Goal: Task Accomplishment & Management: Manage account settings

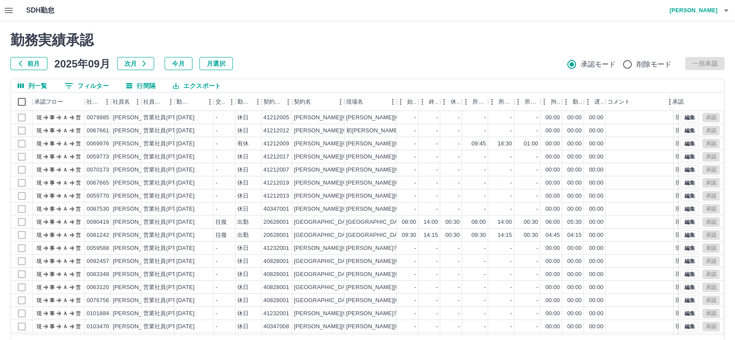
click at [7, 6] on icon "button" at bounding box center [8, 10] width 10 height 10
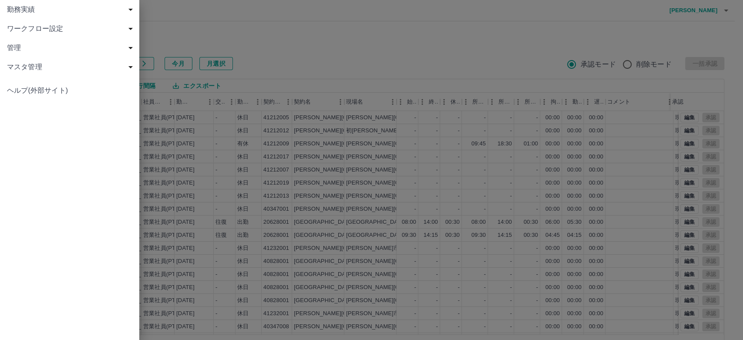
click at [45, 52] on span "管理" at bounding box center [71, 48] width 129 height 10
click at [30, 86] on span "マスタ管理" at bounding box center [71, 86] width 129 height 10
click at [49, 108] on span "契約コード" at bounding box center [74, 105] width 117 height 10
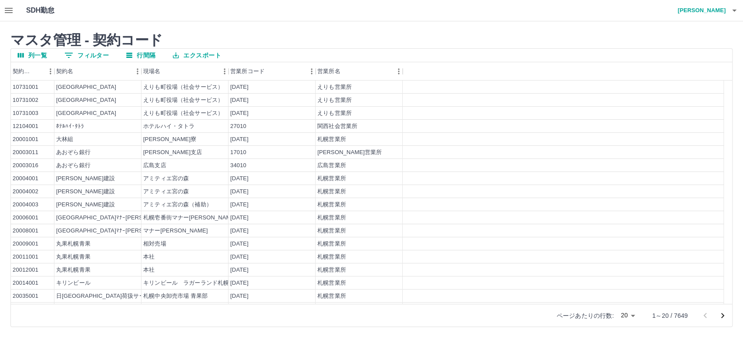
click at [97, 55] on button "0 フィルター" at bounding box center [86, 55] width 58 height 13
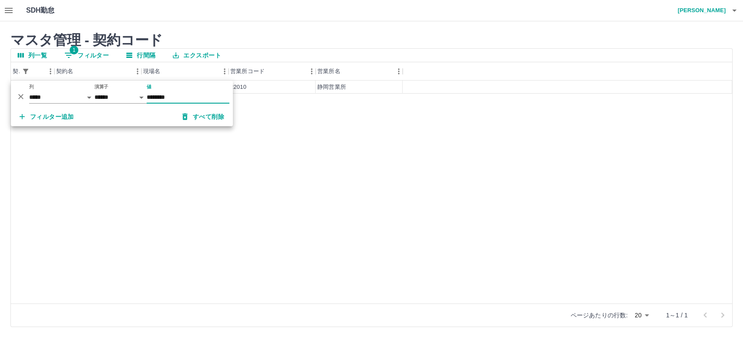
type input "********"
click at [263, 123] on div "[GEOGRAPHIC_DATA] [GEOGRAPHIC_DATA] 22010 [GEOGRAPHIC_DATA]" at bounding box center [371, 192] width 721 height 223
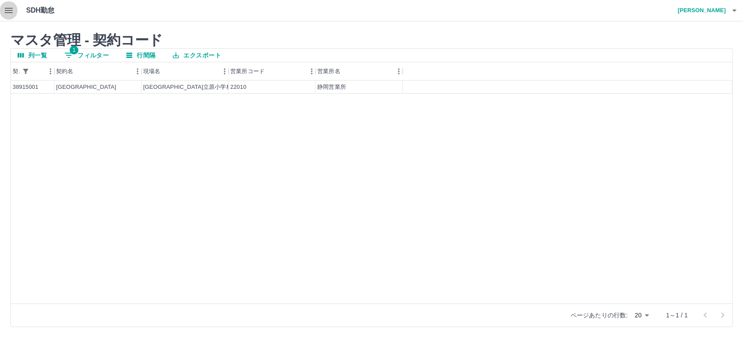
click at [6, 12] on icon "button" at bounding box center [9, 10] width 8 height 5
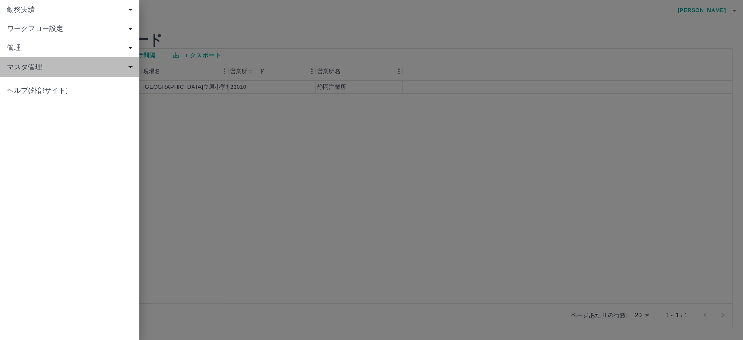
click at [37, 64] on span "マスタ管理" at bounding box center [71, 67] width 129 height 10
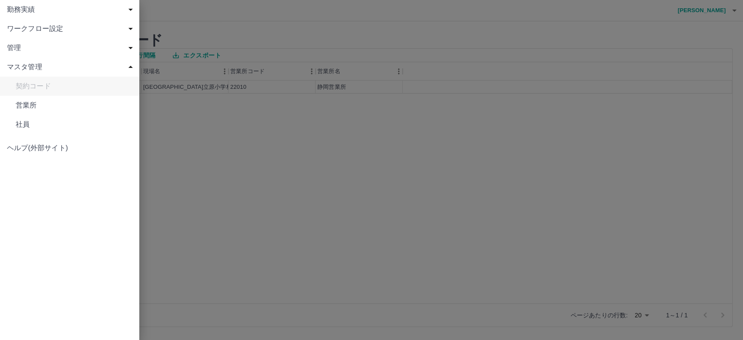
click at [34, 48] on span "管理" at bounding box center [71, 48] width 129 height 10
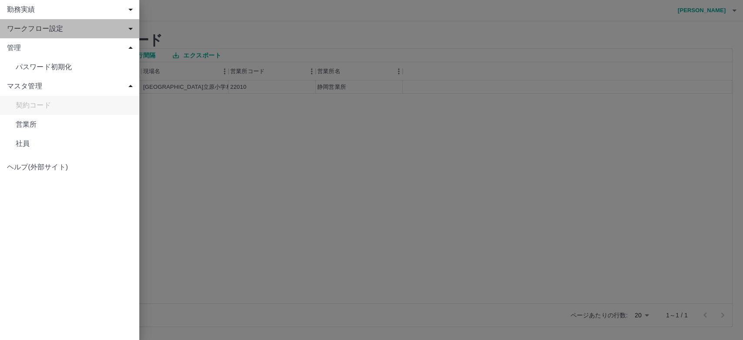
click at [44, 29] on span "ワークフロー設定" at bounding box center [71, 29] width 129 height 10
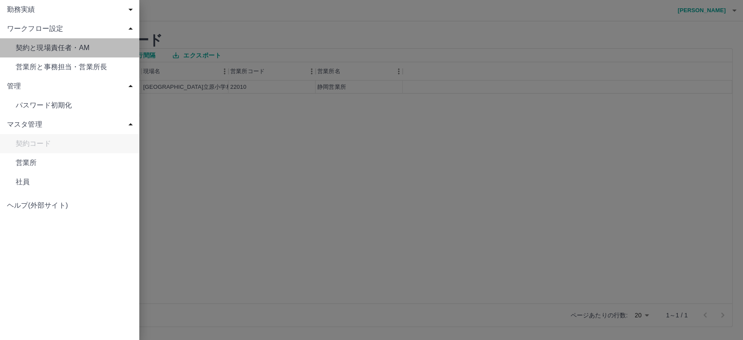
click at [46, 48] on span "契約と現場責任者・AM" at bounding box center [74, 48] width 117 height 10
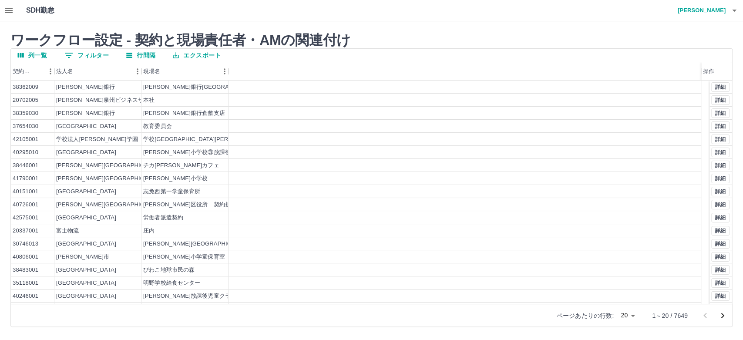
click at [72, 54] on icon "フィルター表示" at bounding box center [69, 55] width 10 height 10
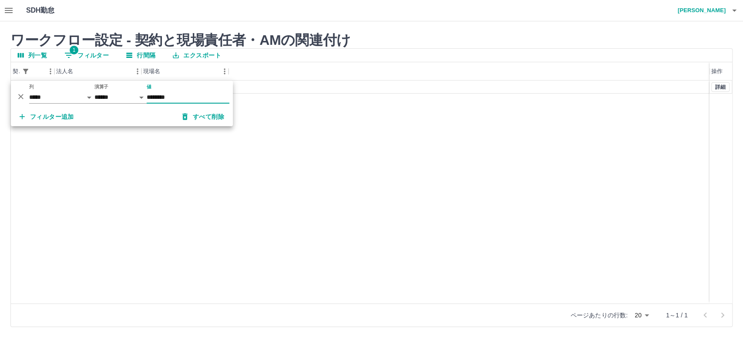
type input "********"
click at [370, 109] on div "[GEOGRAPHIC_DATA] [GEOGRAPHIC_DATA]立原小学校共同調理場 詳細" at bounding box center [371, 192] width 721 height 223
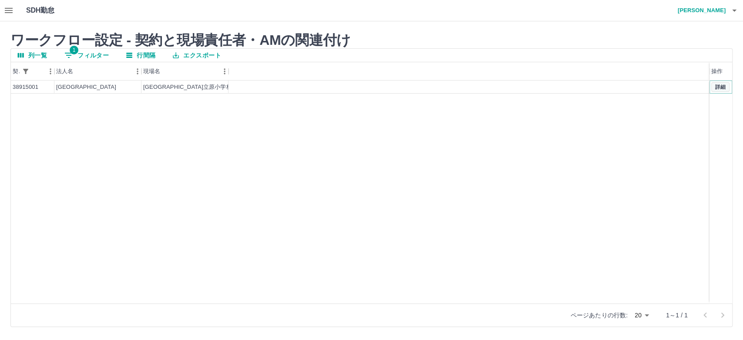
click at [717, 86] on button "詳細" at bounding box center [720, 87] width 18 height 10
